Goal: Information Seeking & Learning: Learn about a topic

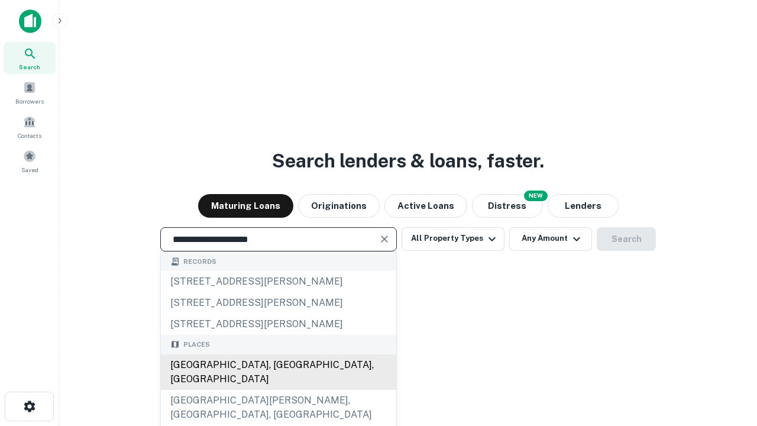
click at [278, 390] on div "[GEOGRAPHIC_DATA], [GEOGRAPHIC_DATA], [GEOGRAPHIC_DATA]" at bounding box center [278, 371] width 235 height 35
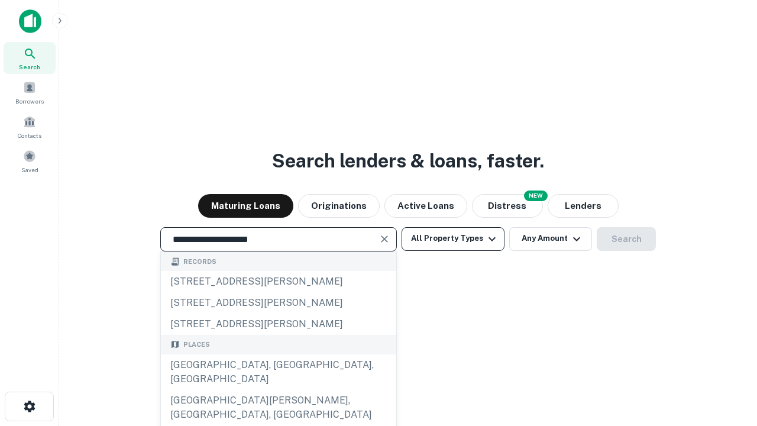
type input "**********"
click at [453, 238] on button "All Property Types" at bounding box center [453, 239] width 103 height 24
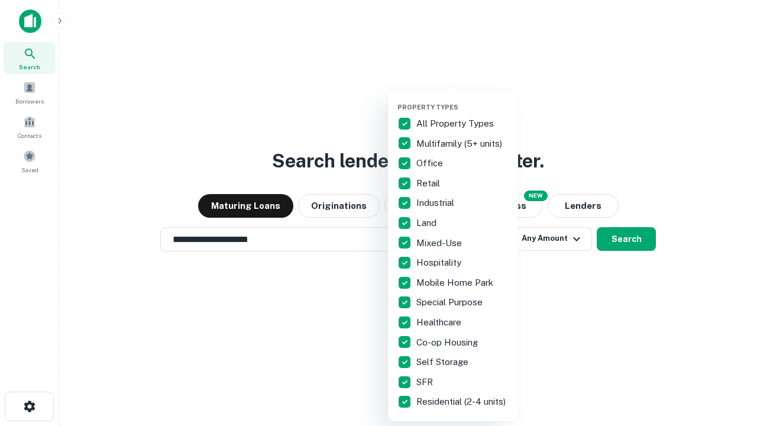
click at [463, 99] on button "button" at bounding box center [462, 99] width 130 height 1
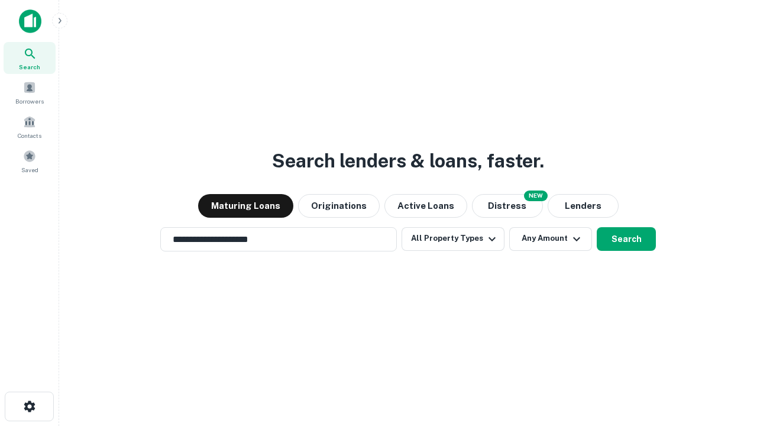
scroll to position [18, 0]
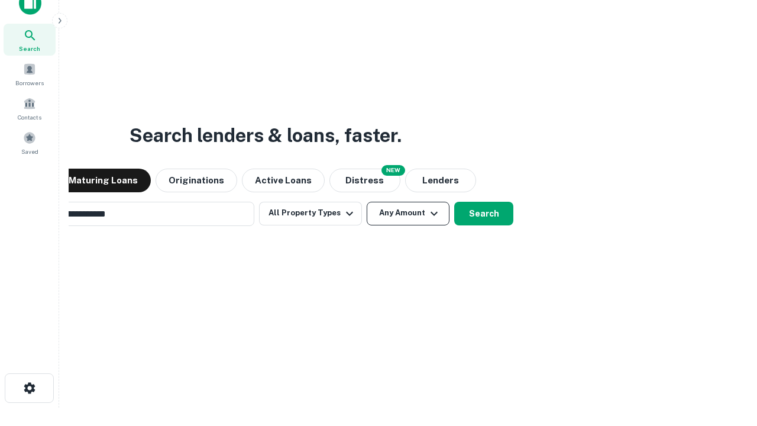
click at [367, 202] on button "Any Amount" at bounding box center [408, 214] width 83 height 24
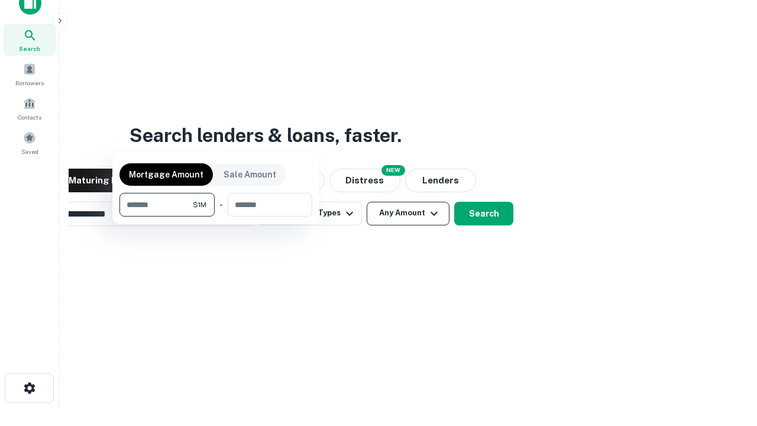
scroll to position [85, 335]
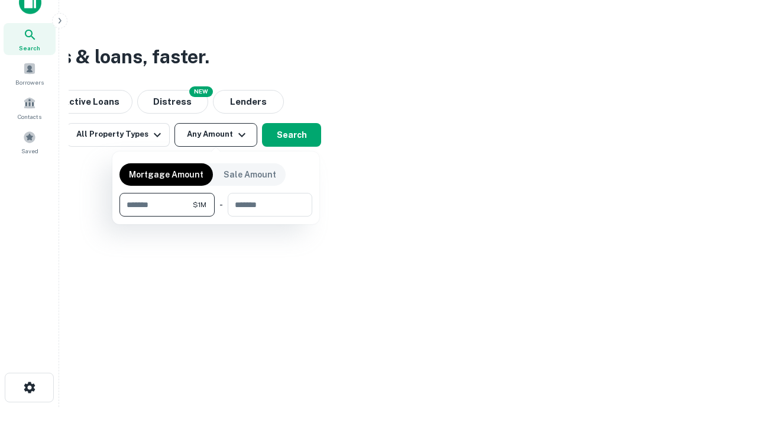
type input "*******"
click at [216, 216] on button "button" at bounding box center [215, 216] width 193 height 1
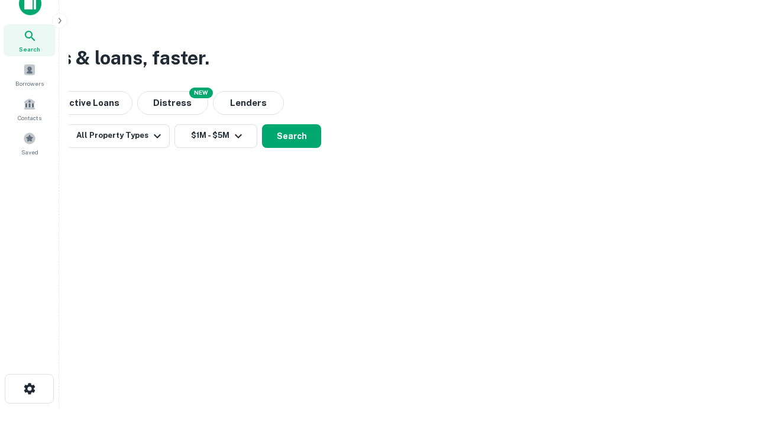
scroll to position [7, 218]
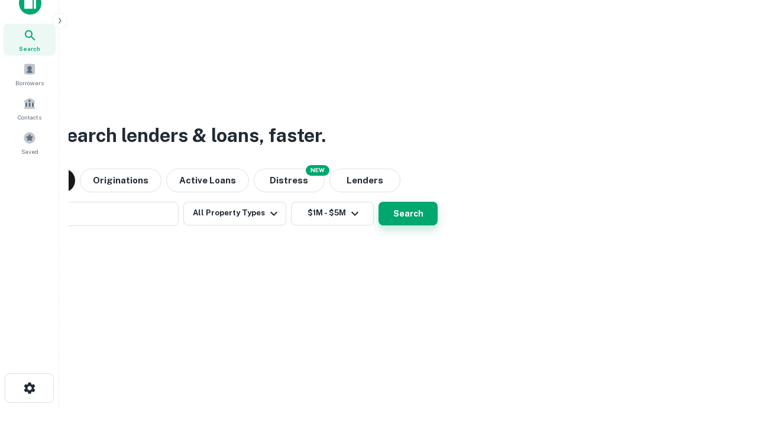
click at [379, 202] on button "Search" at bounding box center [408, 214] width 59 height 24
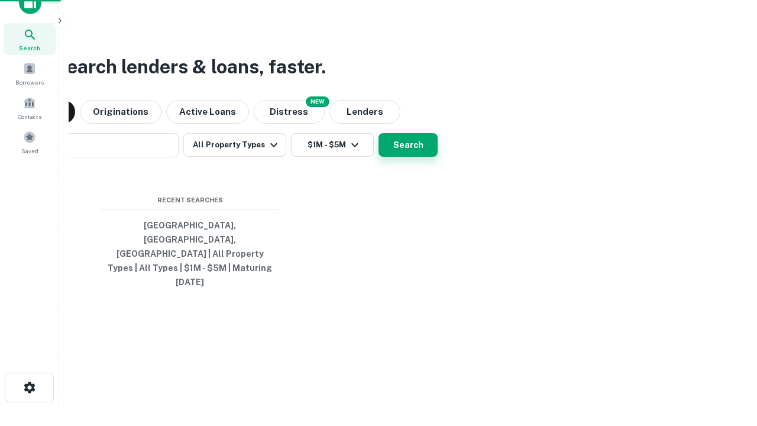
scroll to position [31, 335]
